Goal: Navigation & Orientation: Find specific page/section

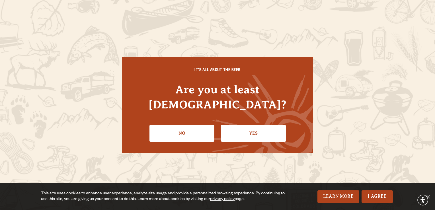
click at [252, 132] on link "Yes" at bounding box center [253, 133] width 65 height 17
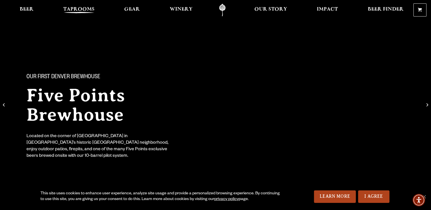
click at [77, 5] on link "Taprooms" at bounding box center [79, 10] width 39 height 13
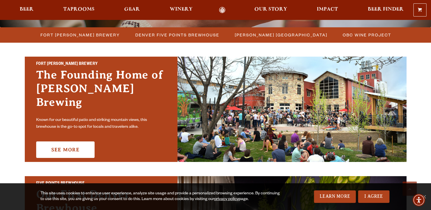
scroll to position [159, 0]
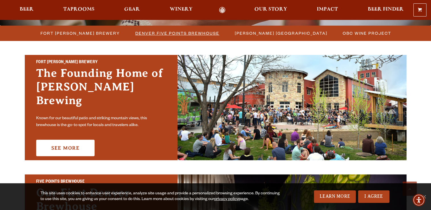
click at [167, 34] on span "Denver Five Points Brewhouse" at bounding box center [177, 33] width 84 height 8
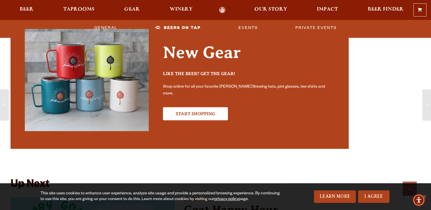
scroll to position [1526, 0]
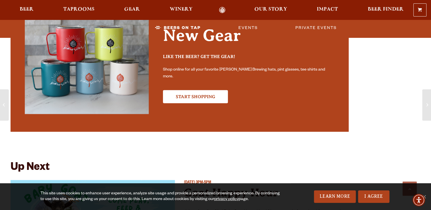
click at [184, 162] on div "Up Next" at bounding box center [180, 171] width 338 height 18
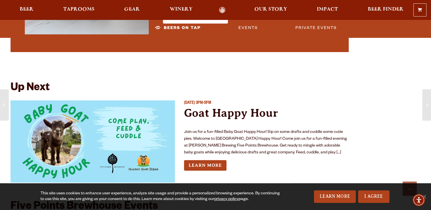
scroll to position [1640, 0]
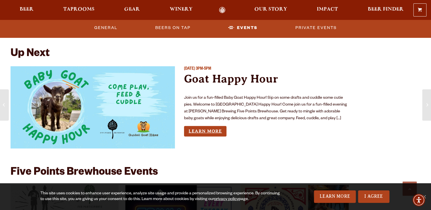
click at [203, 132] on link "Learn More" at bounding box center [205, 131] width 42 height 11
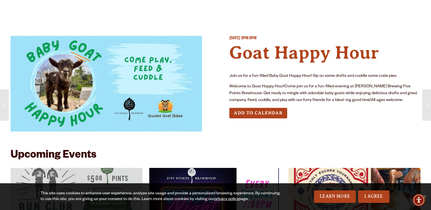
click at [270, 45] on h4 "Goat Happy Hour" at bounding box center [324, 53] width 191 height 22
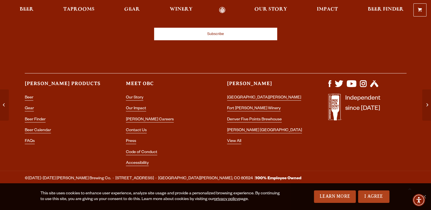
scroll to position [869, 0]
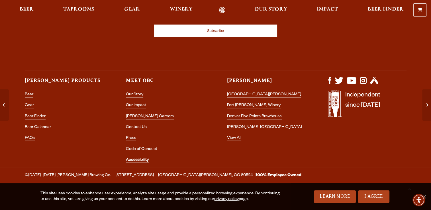
click at [132, 160] on link "Accessibility" at bounding box center [137, 160] width 23 height 5
click at [353, 78] on img "Visit us on YouTube" at bounding box center [352, 80] width 10 height 7
click at [74, 9] on span "Taprooms" at bounding box center [78, 9] width 31 height 5
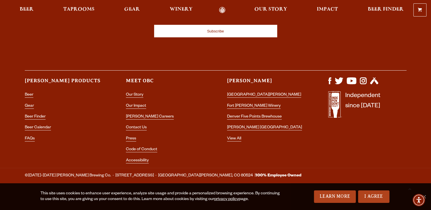
scroll to position [391, 0]
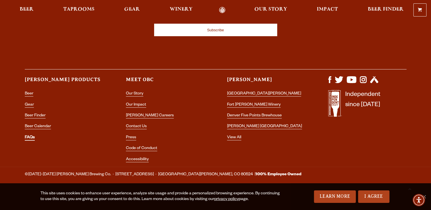
click at [32, 137] on link "FAQs" at bounding box center [30, 138] width 10 height 5
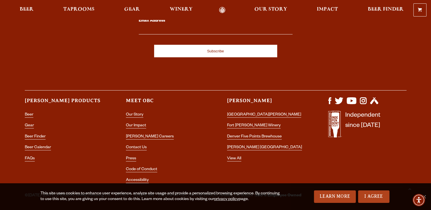
scroll to position [695, 0]
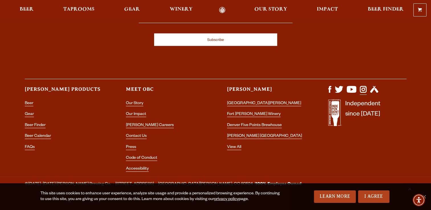
click at [364, 91] on img "Visit us on Instagram" at bounding box center [363, 89] width 7 height 7
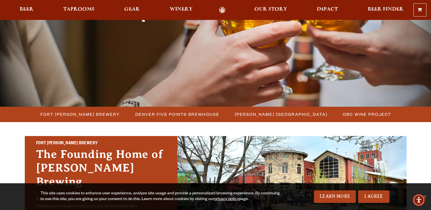
scroll to position [148, 0]
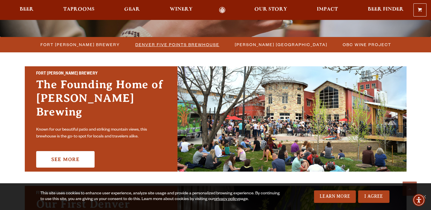
click at [183, 43] on span "Denver Five Points Brewhouse" at bounding box center [177, 44] width 84 height 8
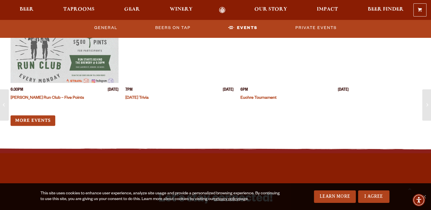
scroll to position [866, 0]
